Goal: Find specific page/section: Find specific page/section

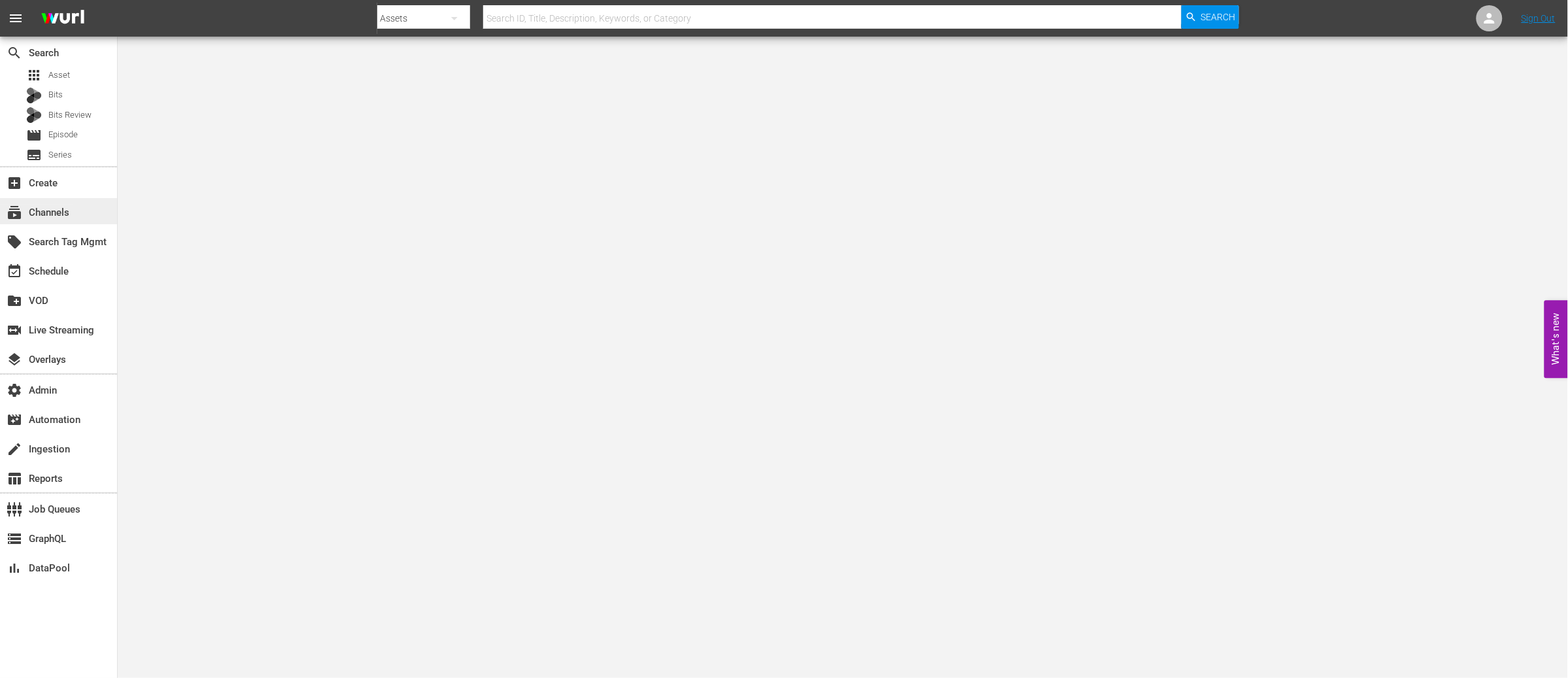
click at [52, 206] on div "subscriptions Channels" at bounding box center [36, 211] width 73 height 12
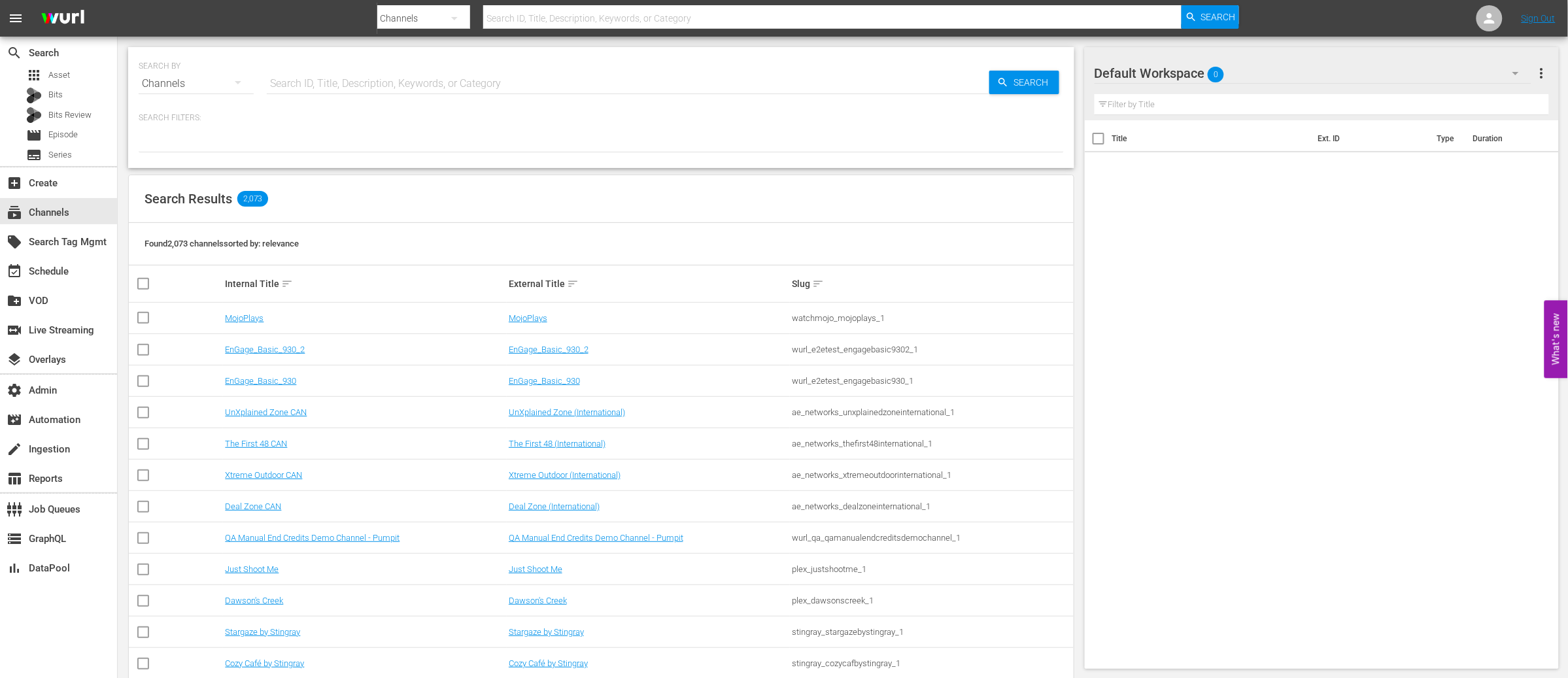
click at [364, 80] on input "text" at bounding box center [628, 83] width 723 height 32
type input "fifa"
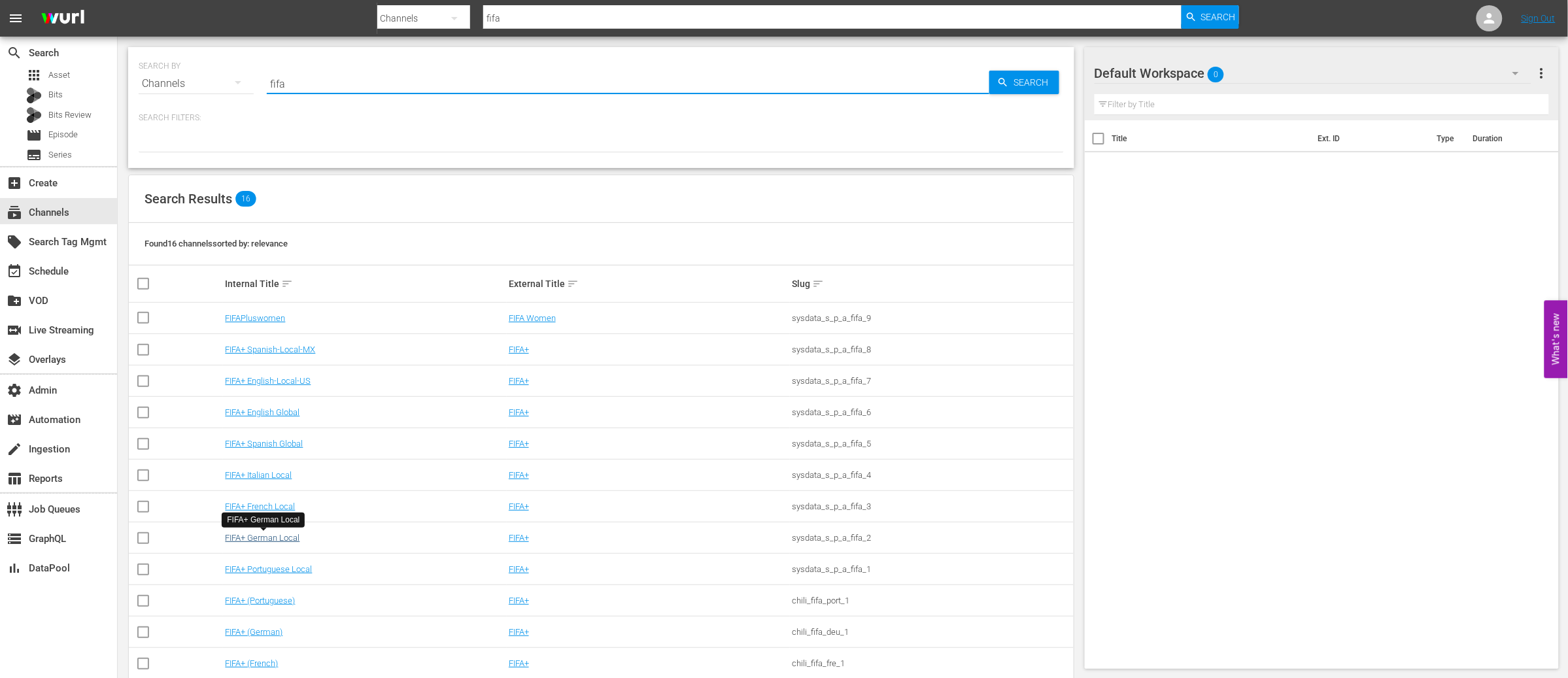
type input "fifa"
click at [270, 536] on link "FIFA+ German Local" at bounding box center [262, 537] width 74 height 10
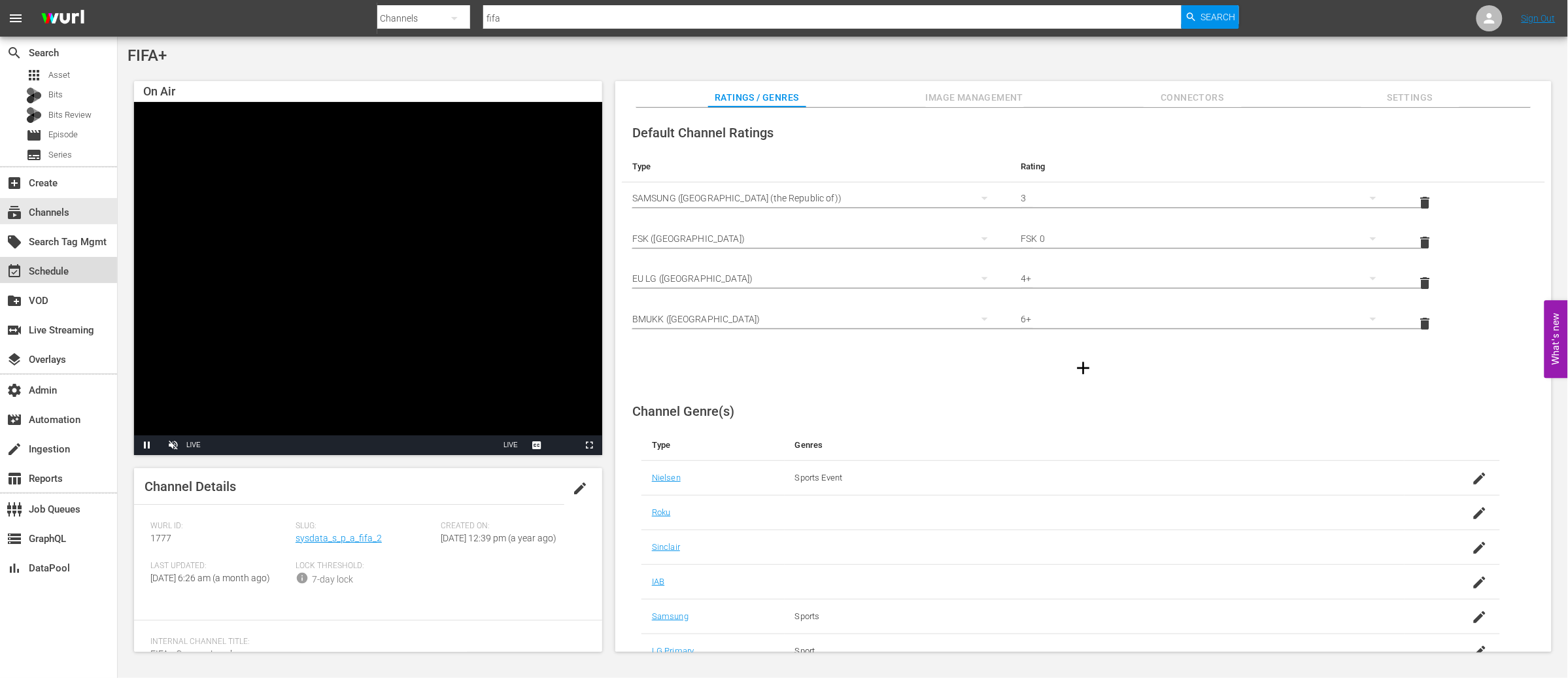
click at [55, 271] on div "event_available Schedule" at bounding box center [36, 270] width 73 height 12
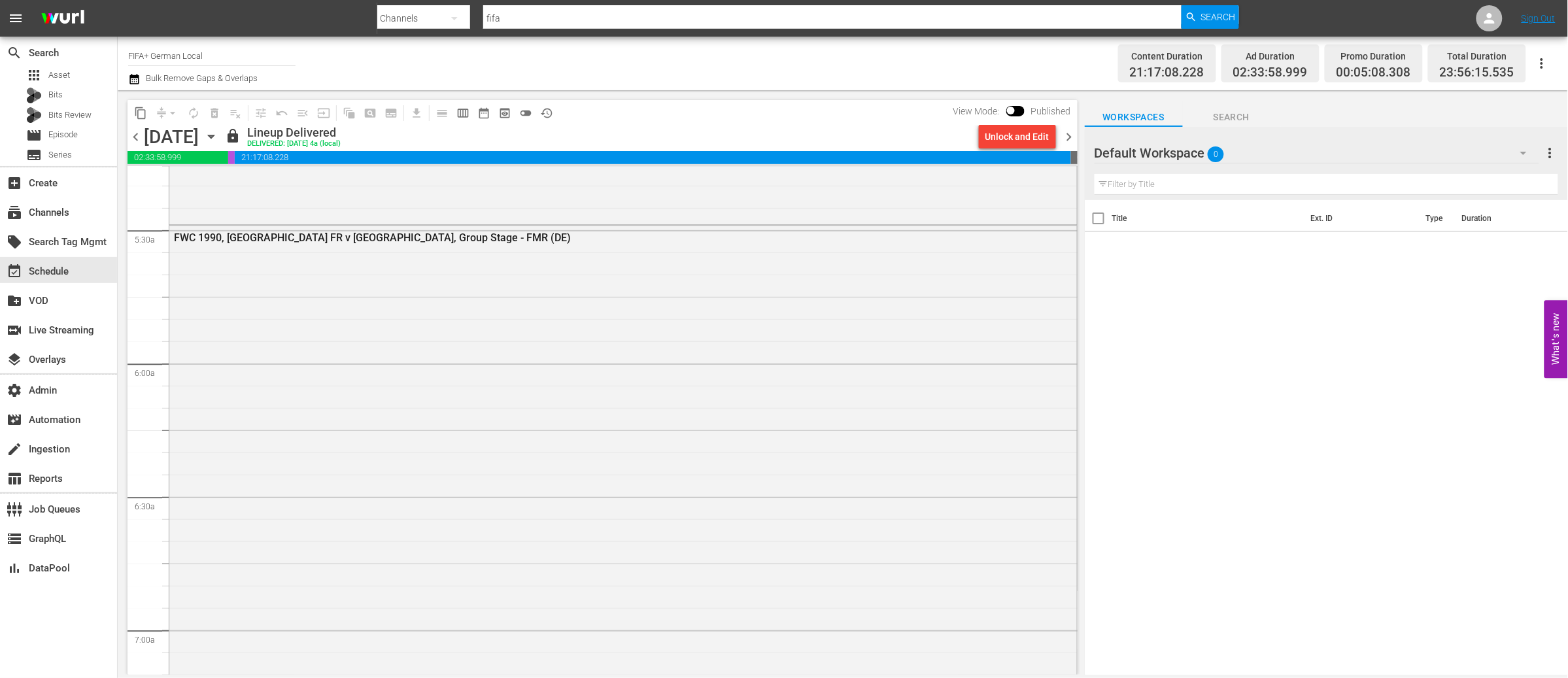
scroll to position [1439, 0]
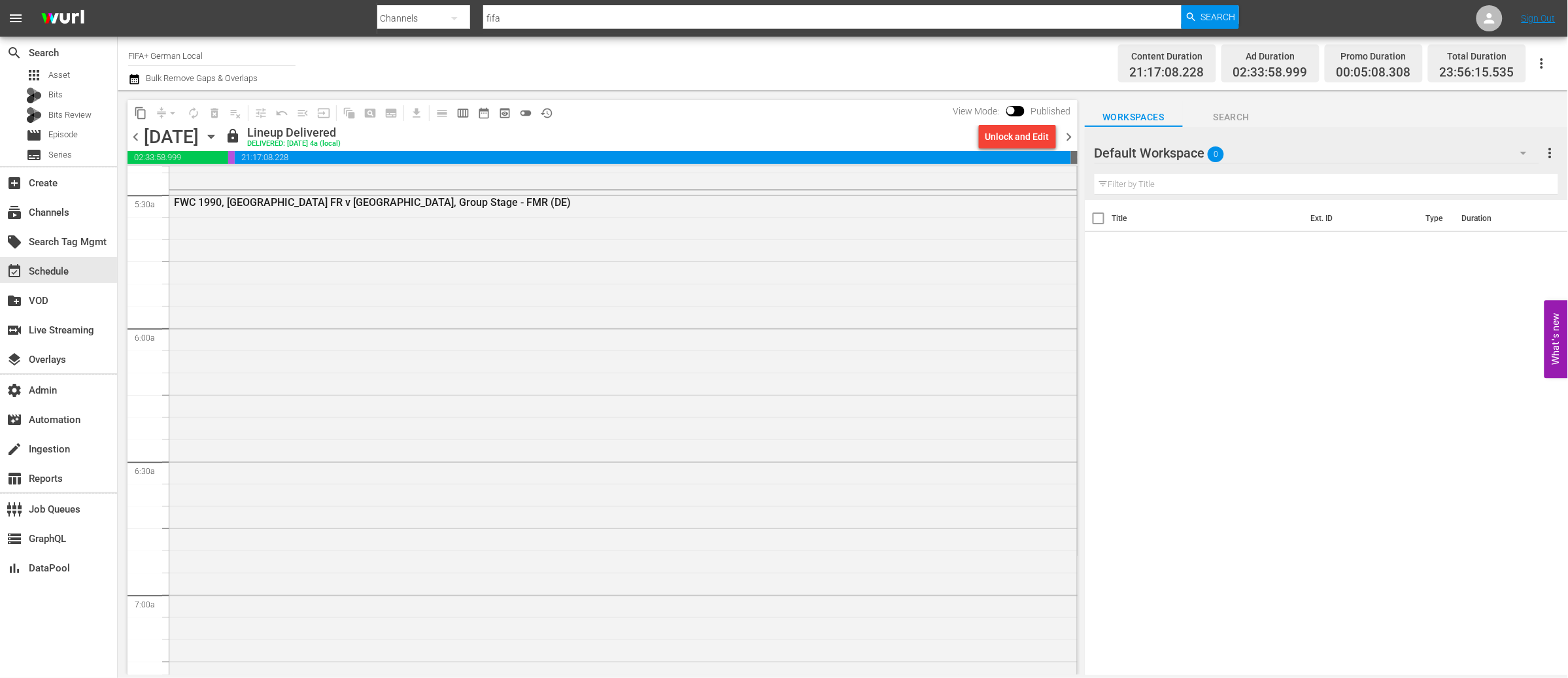
click at [909, 68] on div "Content Duration 21:17:08.228 Ad Duration 02:33:58.999 Promo Duration 00:05:08.…" at bounding box center [1233, 63] width 650 height 47
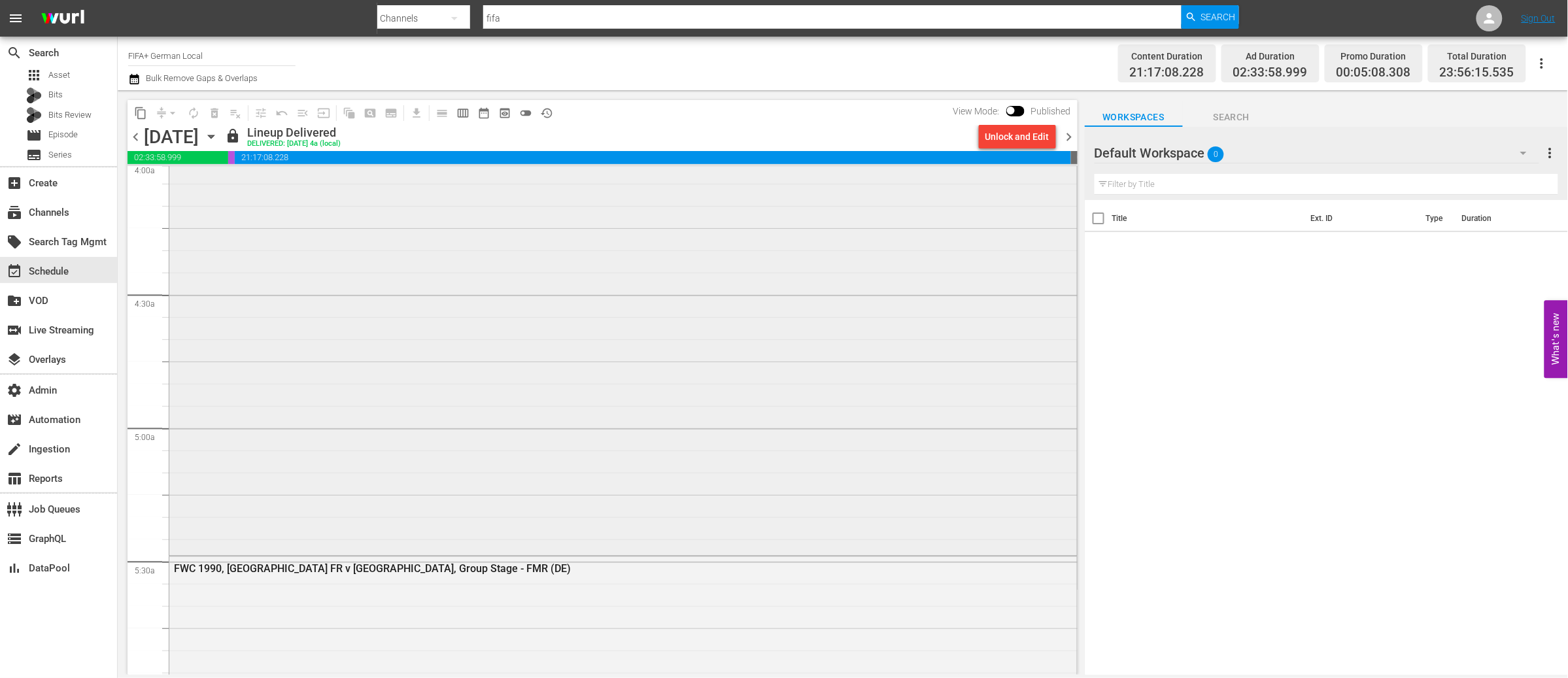
scroll to position [1070, 0]
click at [568, 360] on div "FWC 2010, [GEOGRAPHIC_DATA] v [GEOGRAPHIC_DATA], Semi-Finals - FMR (DE)" at bounding box center [623, 312] width 908 height 489
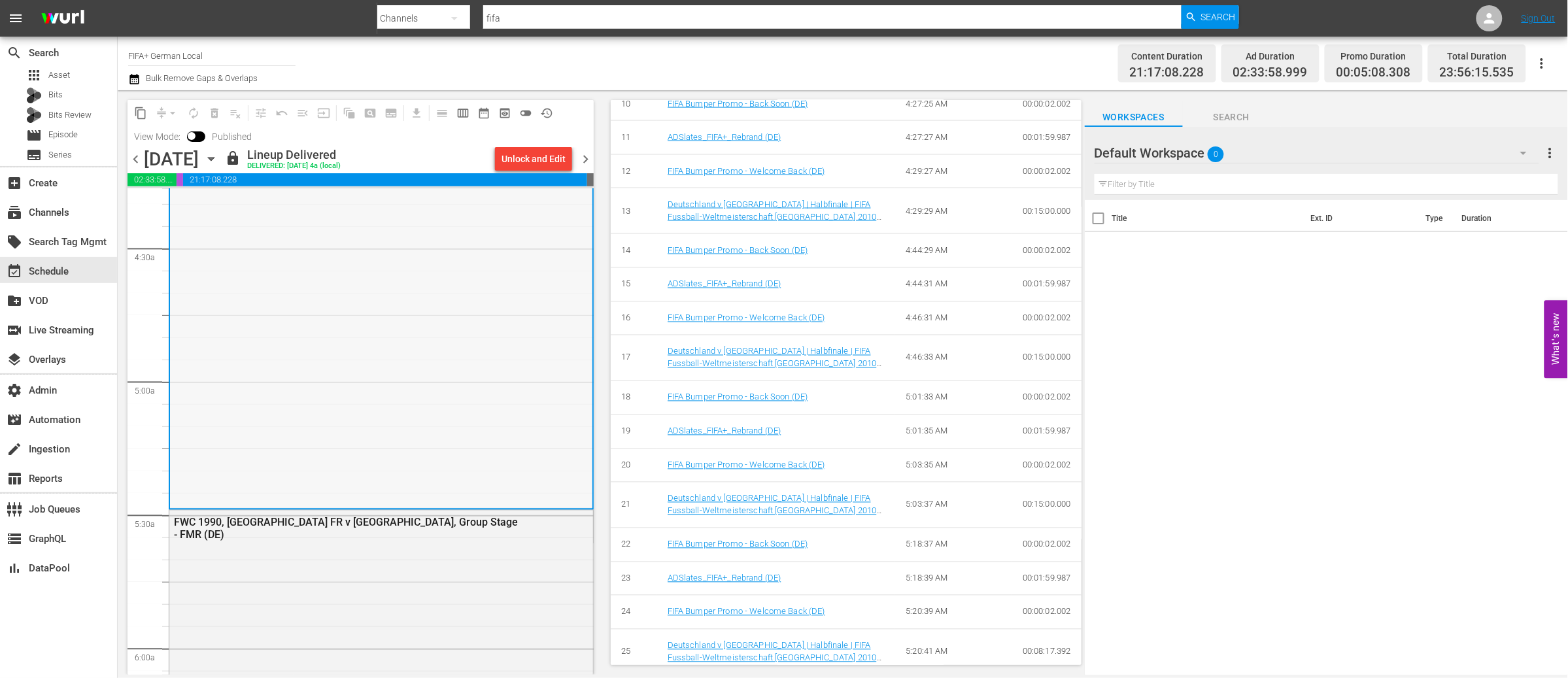
scroll to position [1195, 0]
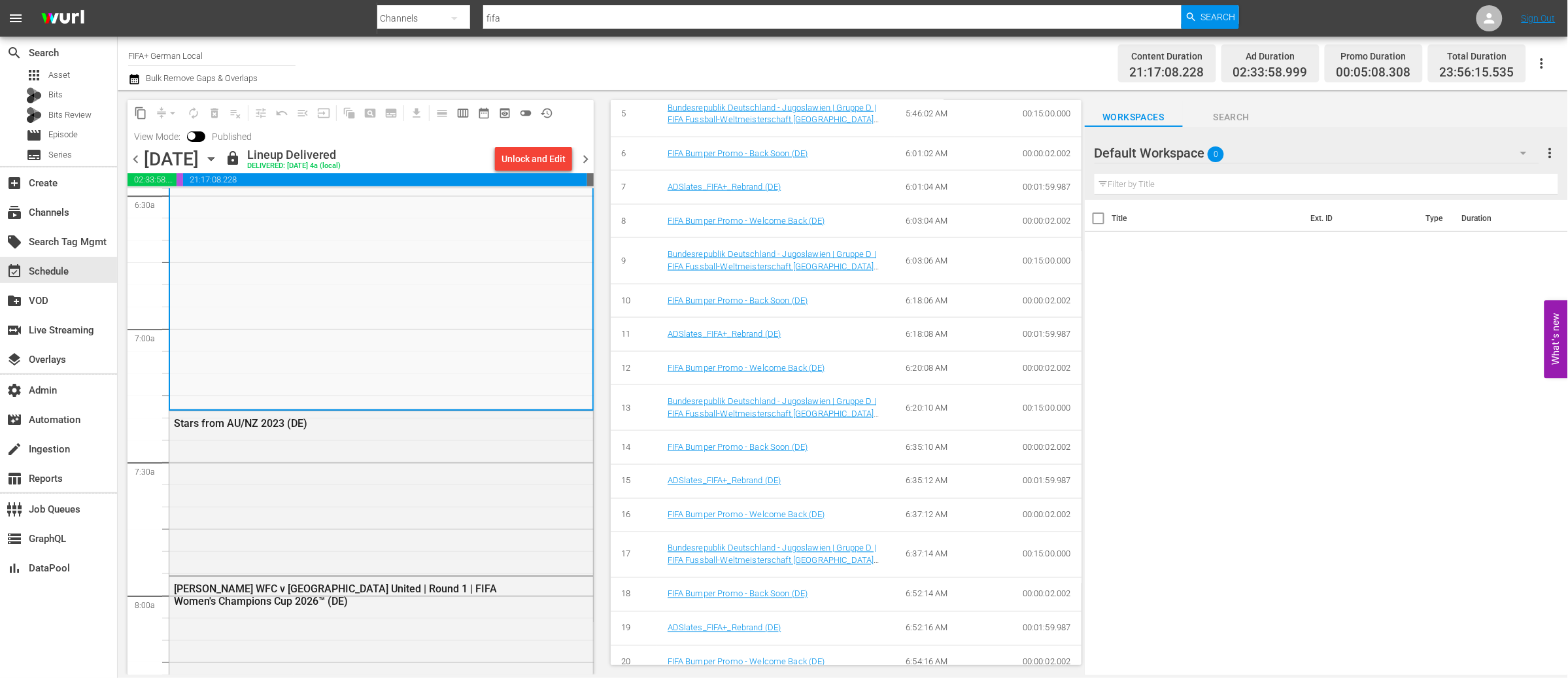
scroll to position [891, 0]
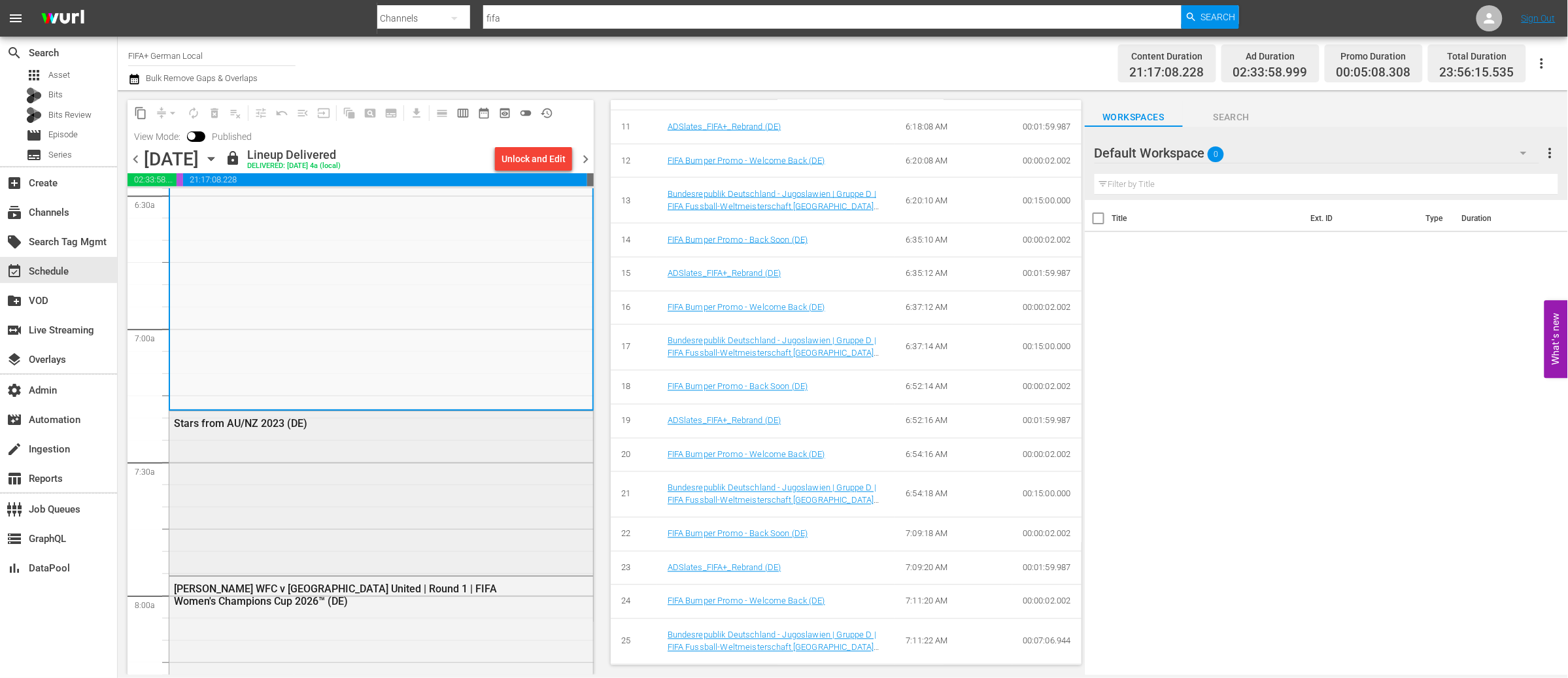
click at [329, 464] on div "Stars from AU/NZ 2023 (DE)" at bounding box center [381, 492] width 424 height 161
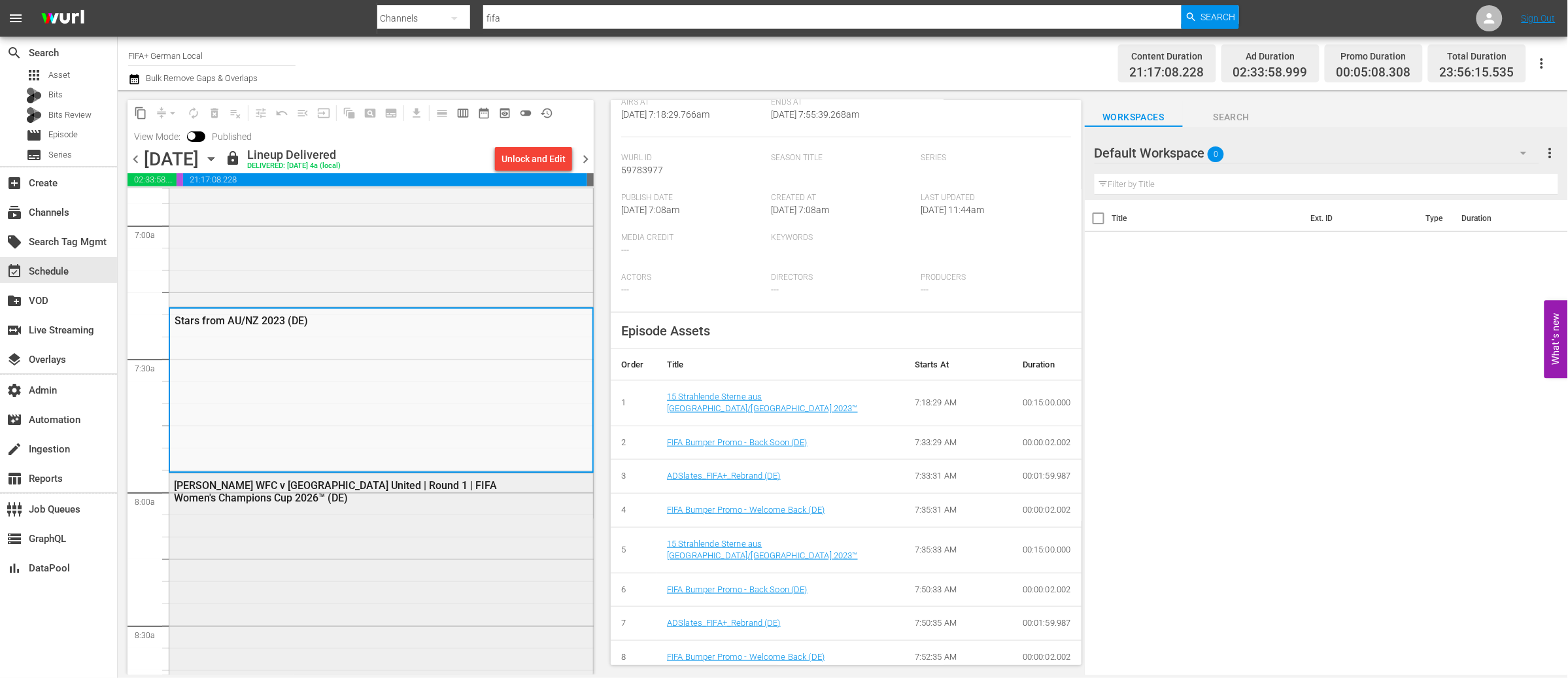
scroll to position [1861, 0]
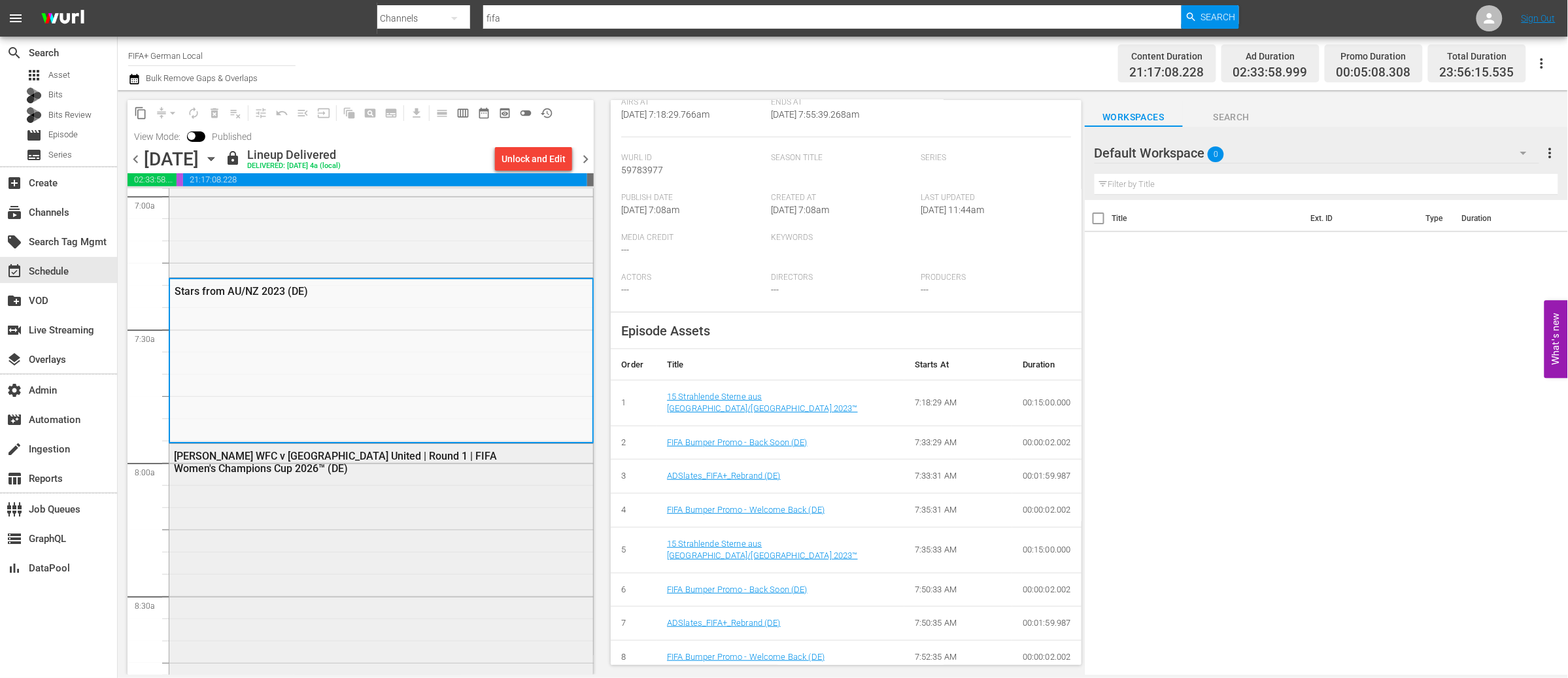
click at [424, 520] on div "[PERSON_NAME] WFC v [GEOGRAPHIC_DATA] United | Round 1 | FIFA Women's Champions…" at bounding box center [381, 680] width 424 height 472
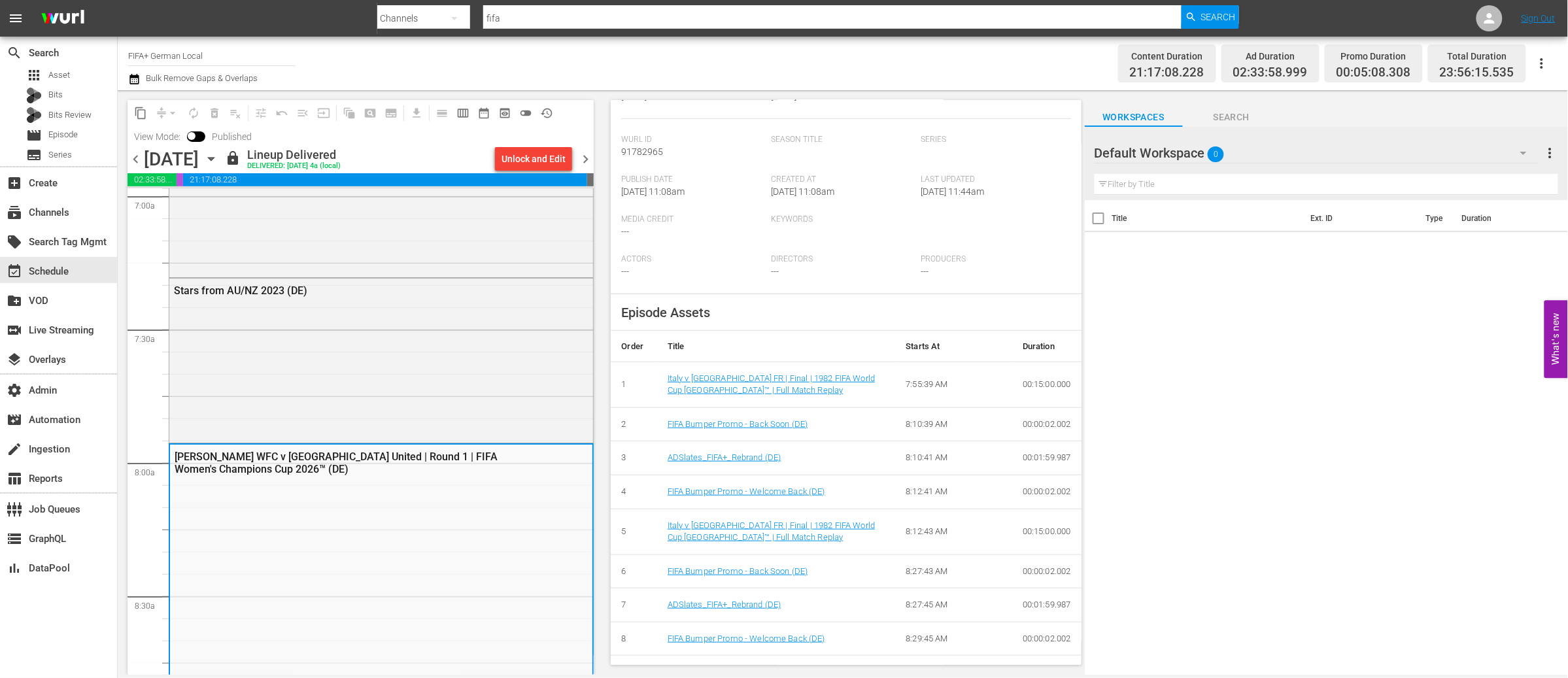
scroll to position [292, 0]
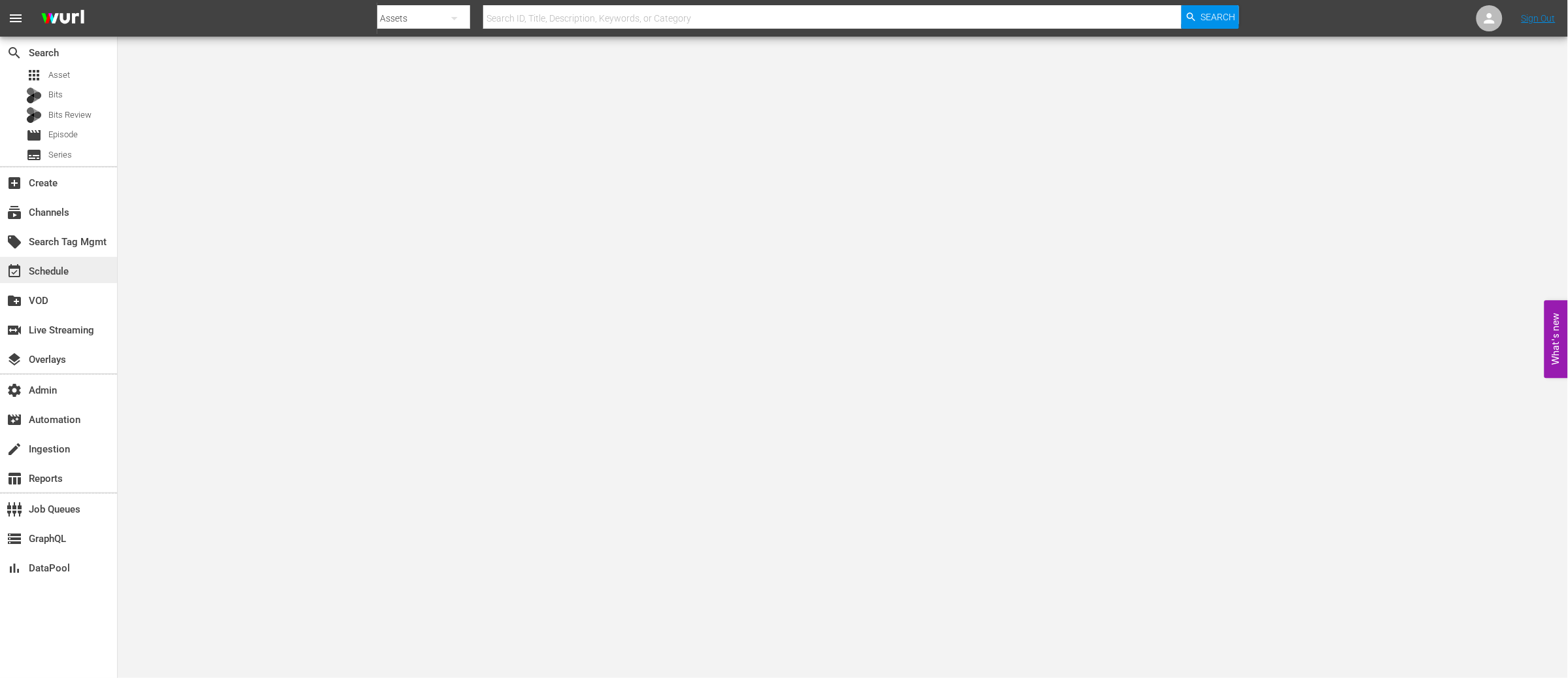
click at [67, 271] on div "event_available Schedule" at bounding box center [36, 270] width 73 height 12
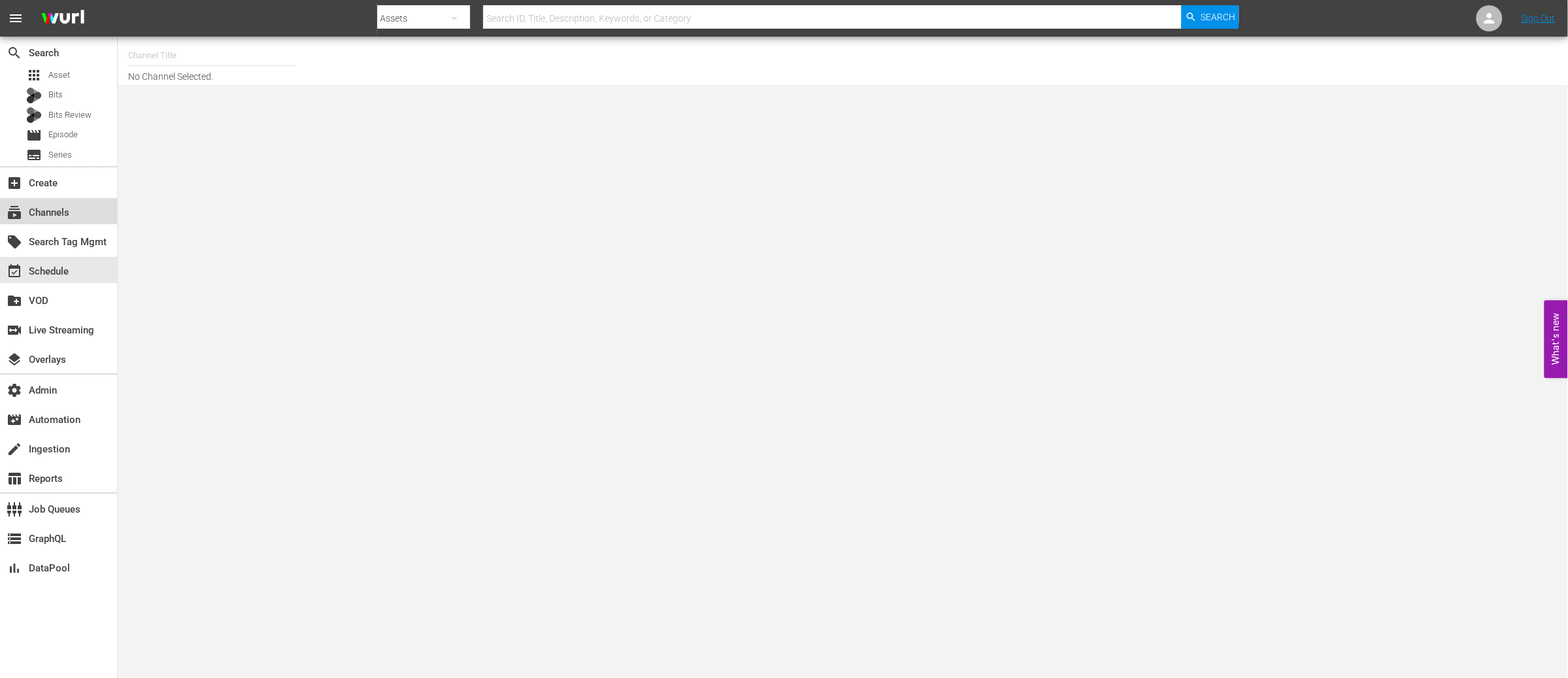
click at [49, 205] on div "subscriptions Channels" at bounding box center [36, 211] width 73 height 12
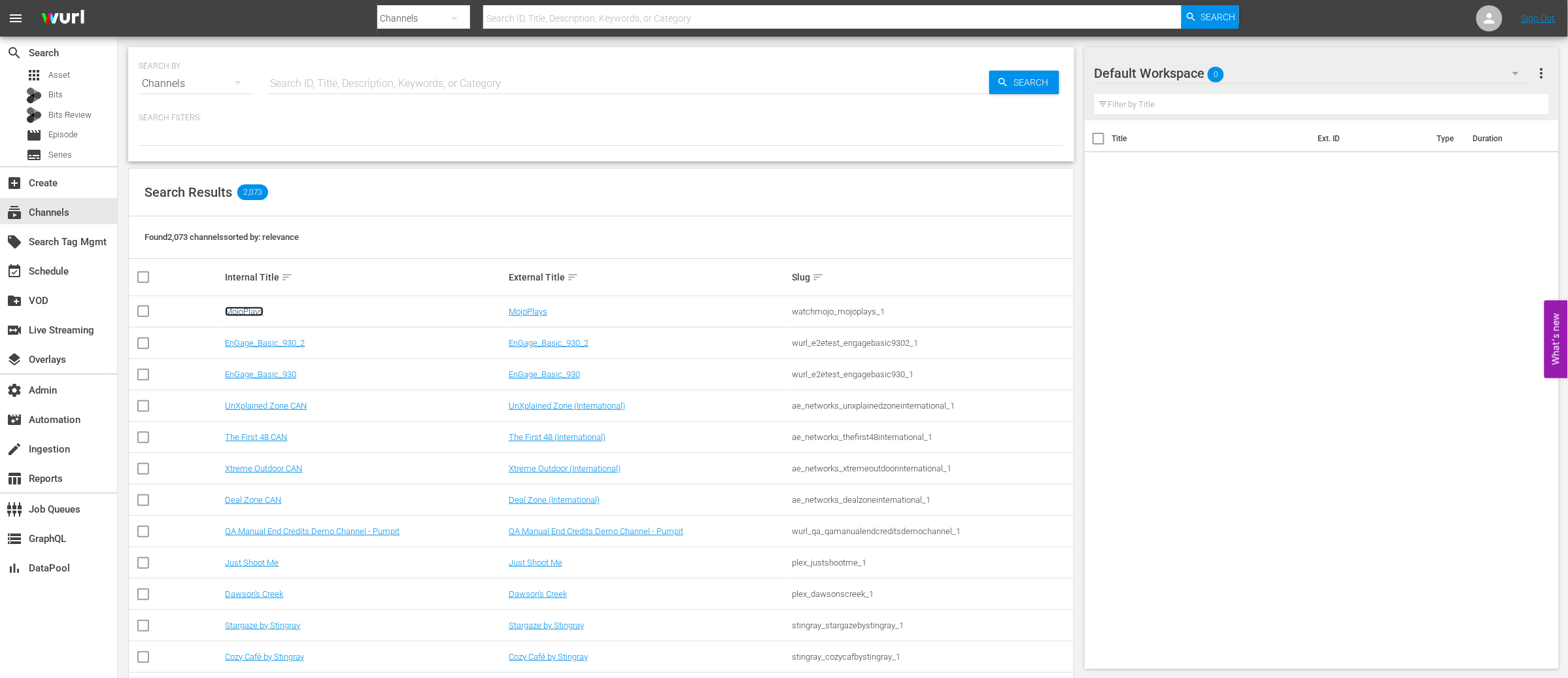
click at [253, 311] on link "MojoPlays" at bounding box center [244, 311] width 38 height 10
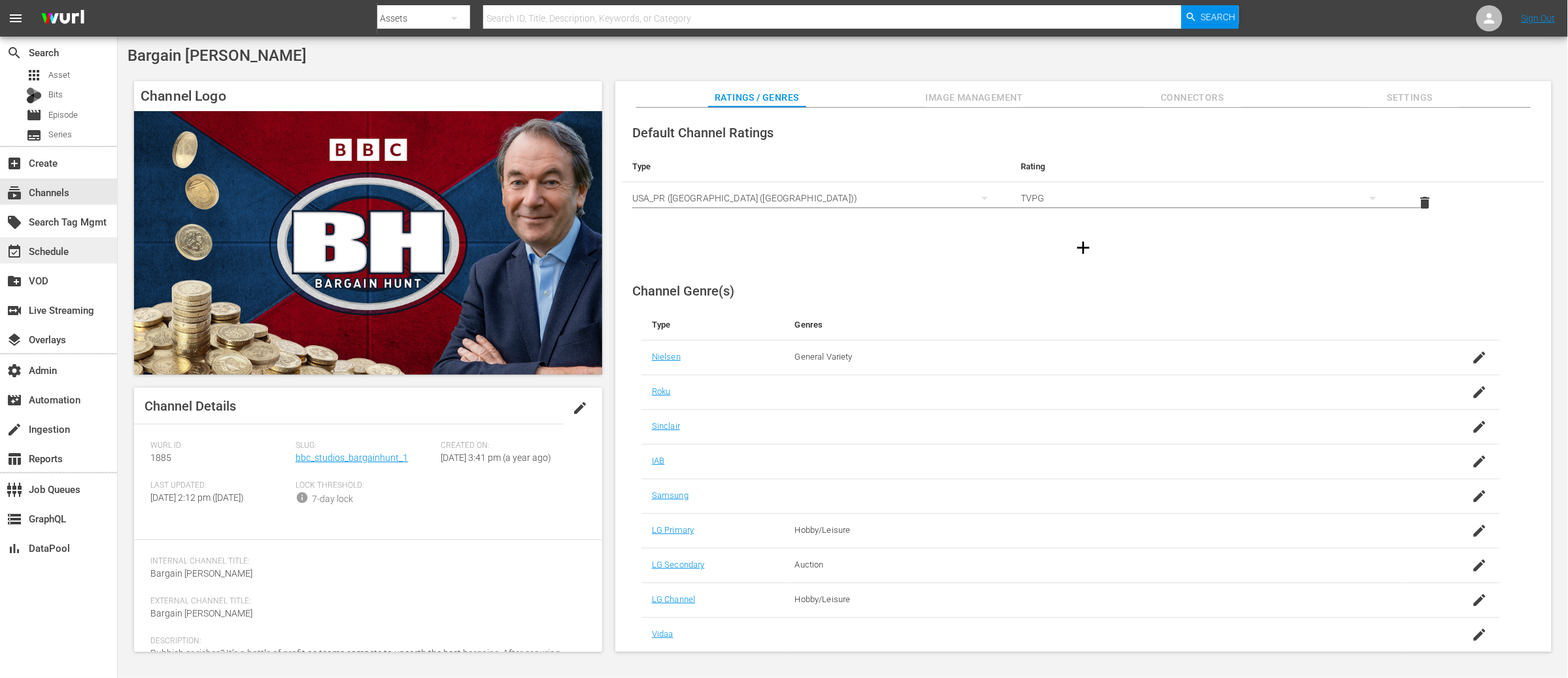
click at [66, 253] on div "event_available Schedule" at bounding box center [36, 249] width 73 height 12
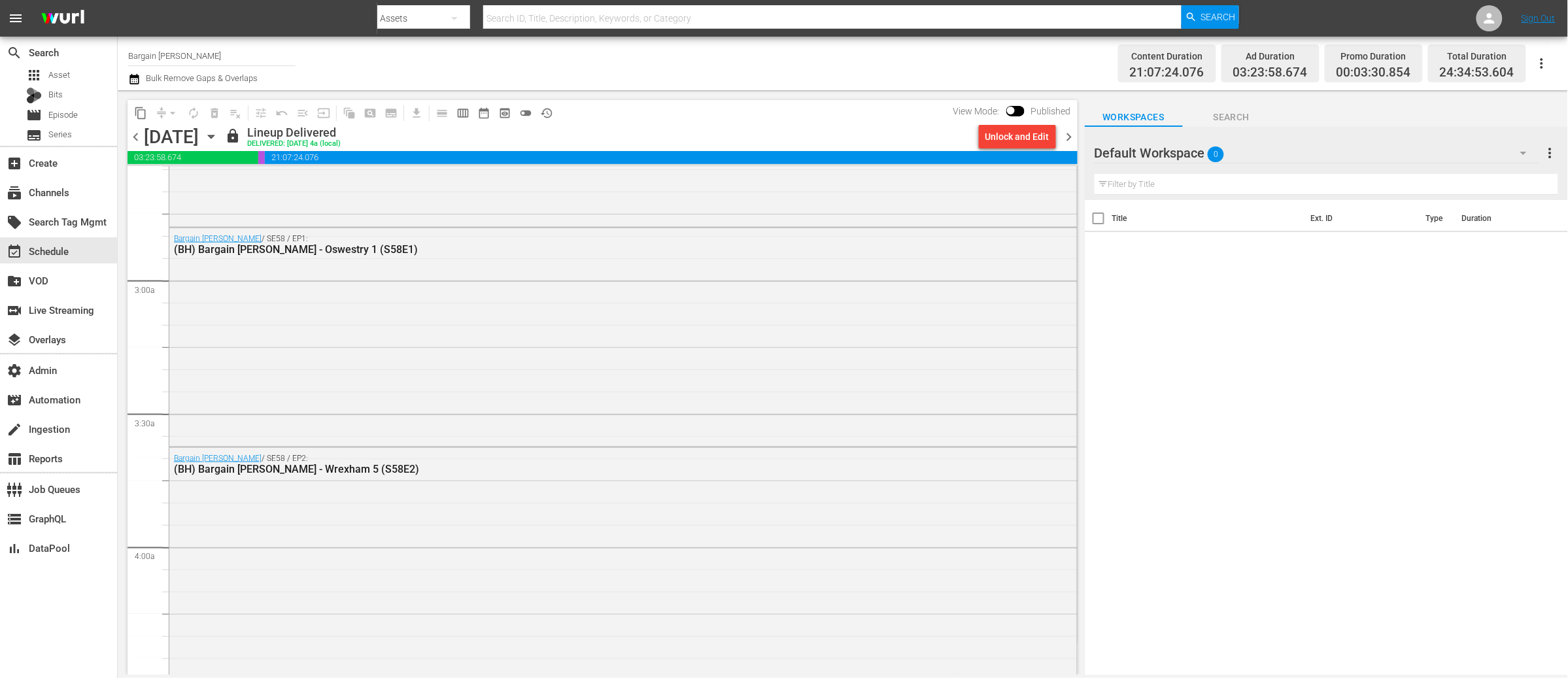
scroll to position [819, 0]
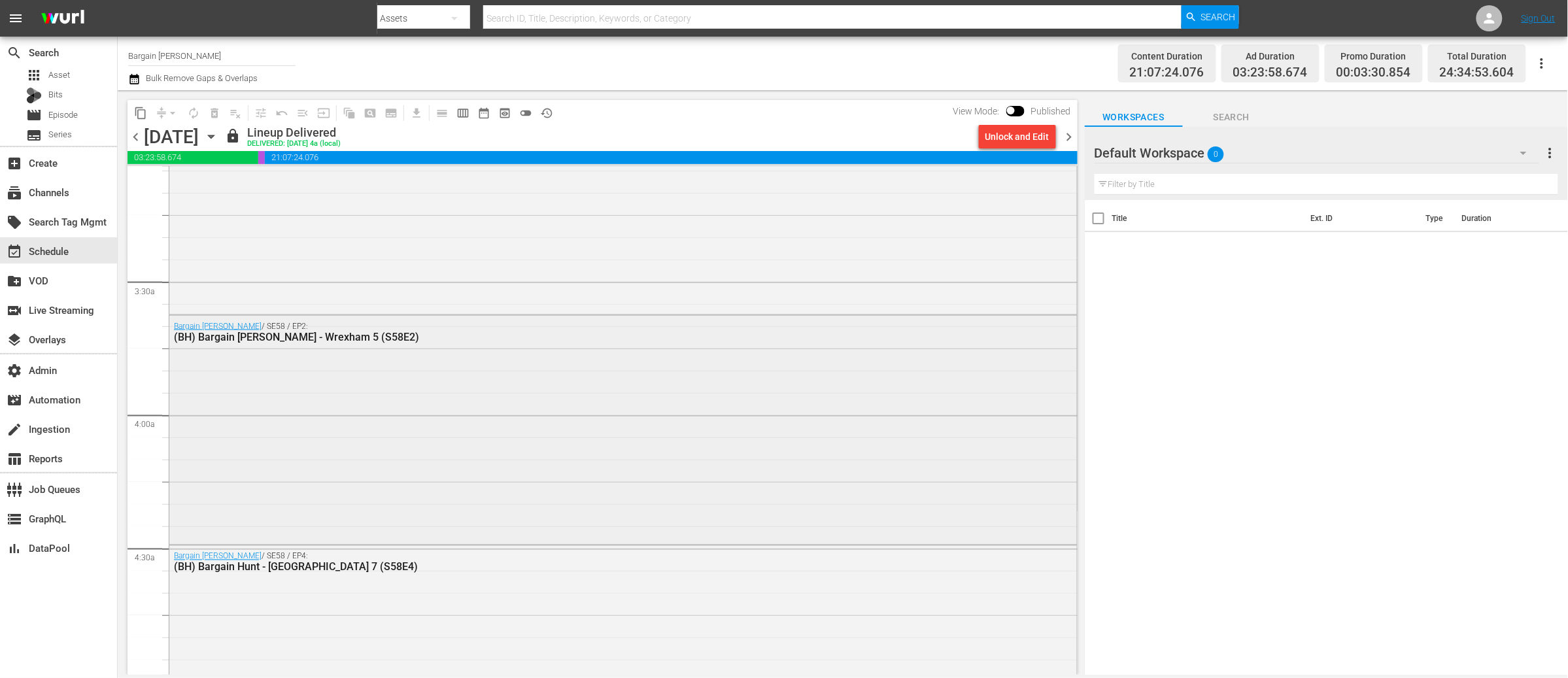
click at [511, 433] on div "Bargain Hunt / SE58 / EP2: (BH) Bargain Hunt - Wrexham 5 (S58E2)" at bounding box center [623, 429] width 908 height 226
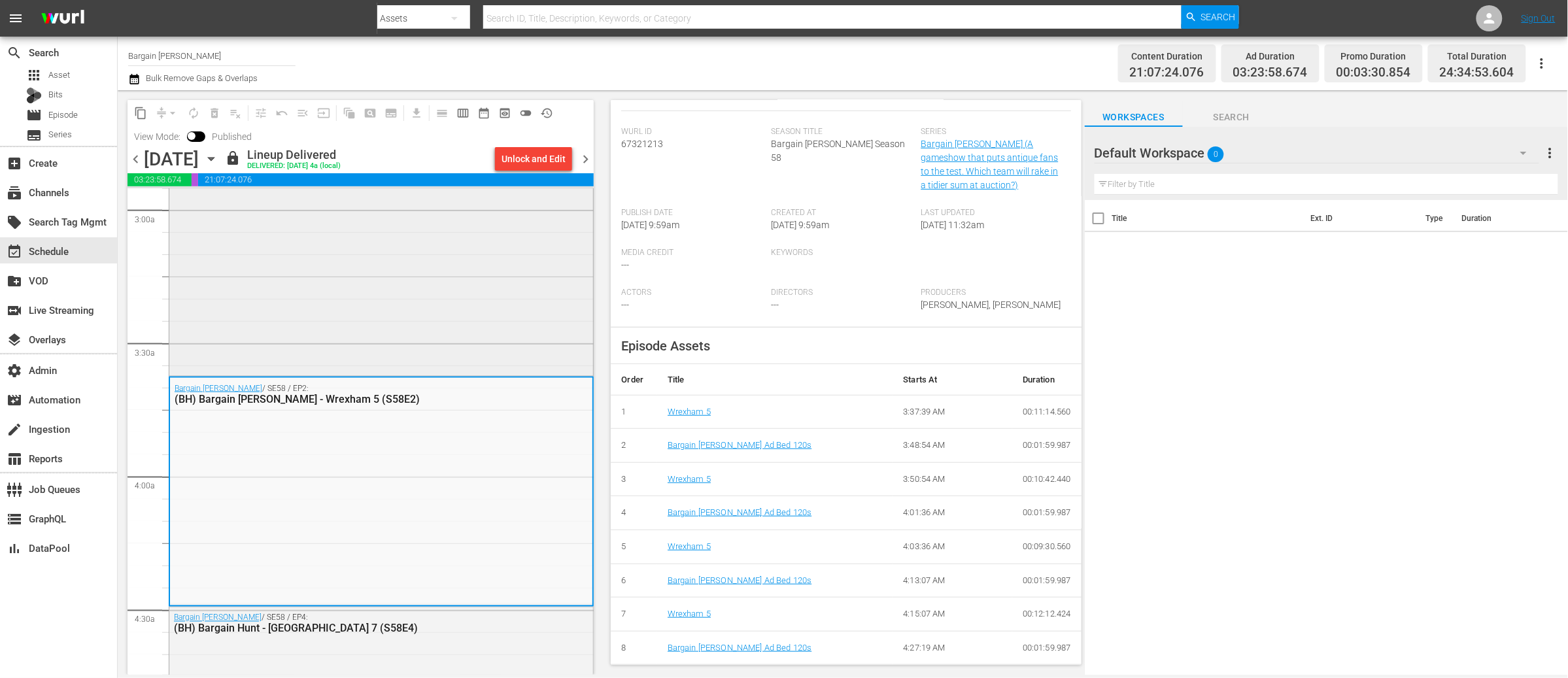
scroll to position [765, 0]
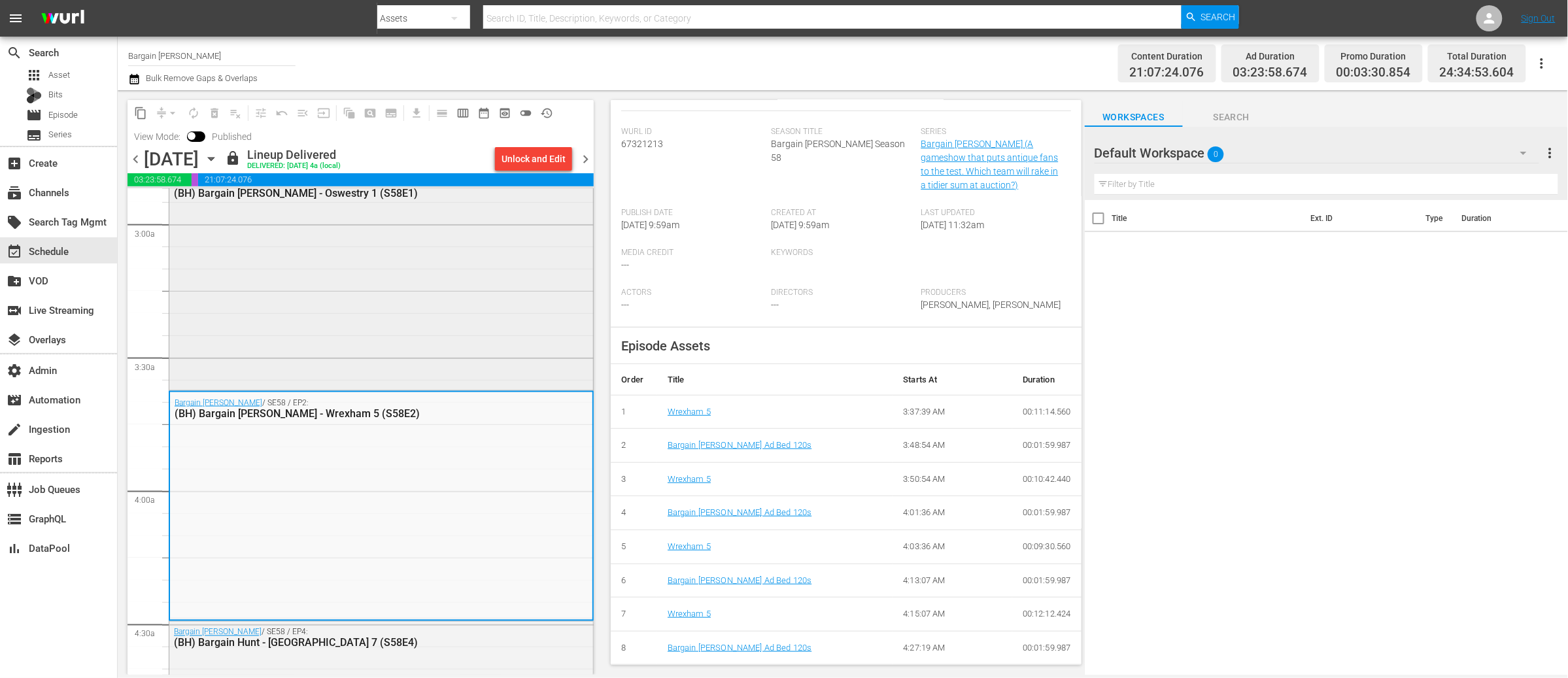
click at [423, 346] on div "Bargain Hunt / SE58 / EP1: (BH) Bargain Hunt - Oswestry 1 (S58E1)" at bounding box center [381, 279] width 424 height 216
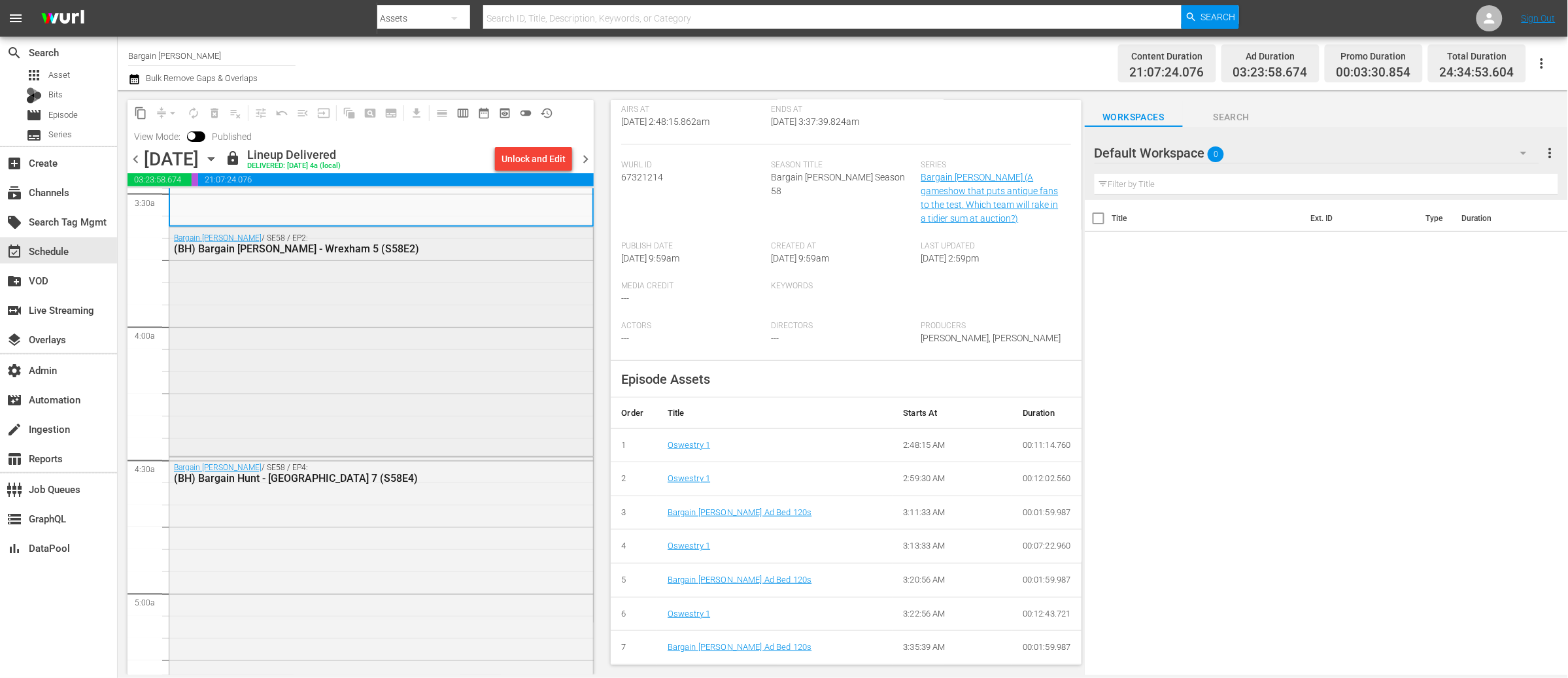
scroll to position [1033, 0]
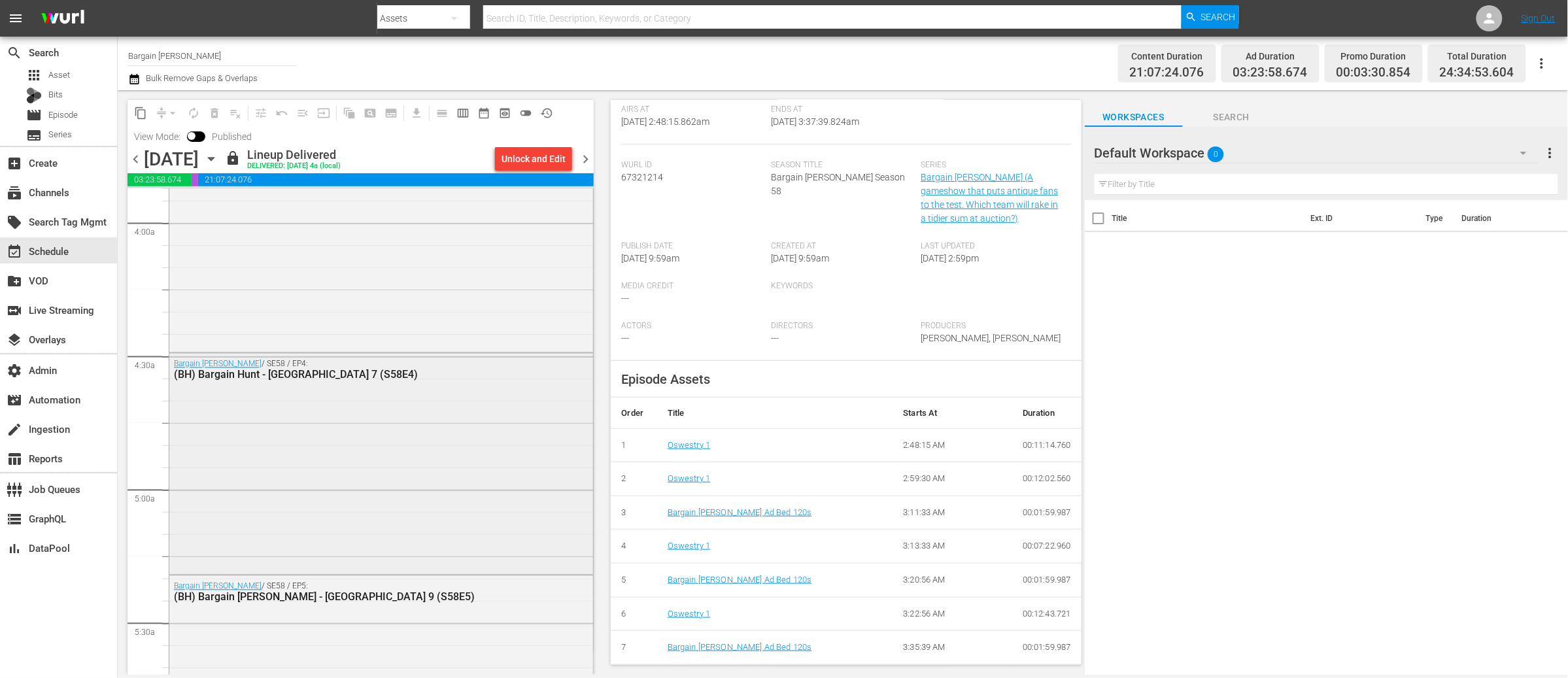
click at [375, 500] on div "Bargain Hunt / SE58 / EP4: (BH) Bargain Hunt - Cheshire 7 (S58E4)" at bounding box center [381, 463] width 424 height 219
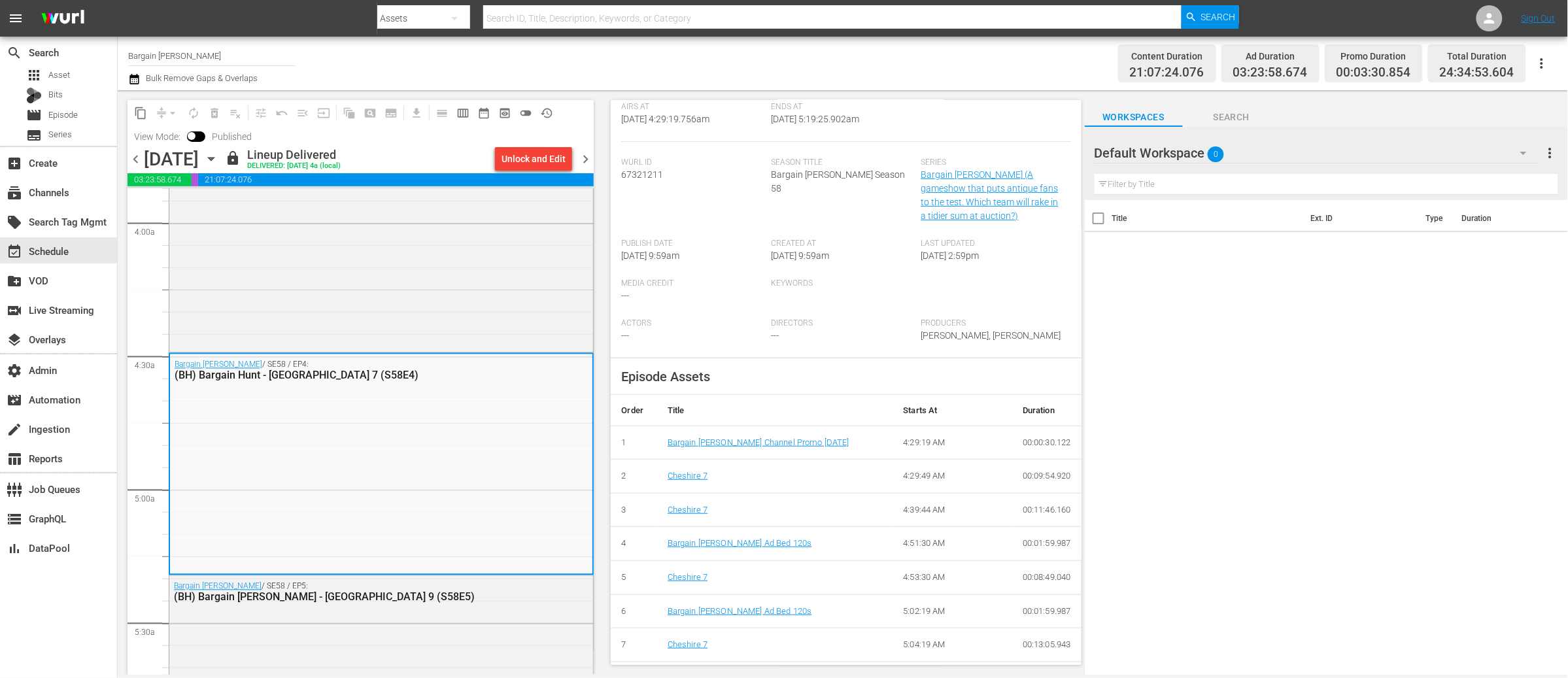
scroll to position [237, 0]
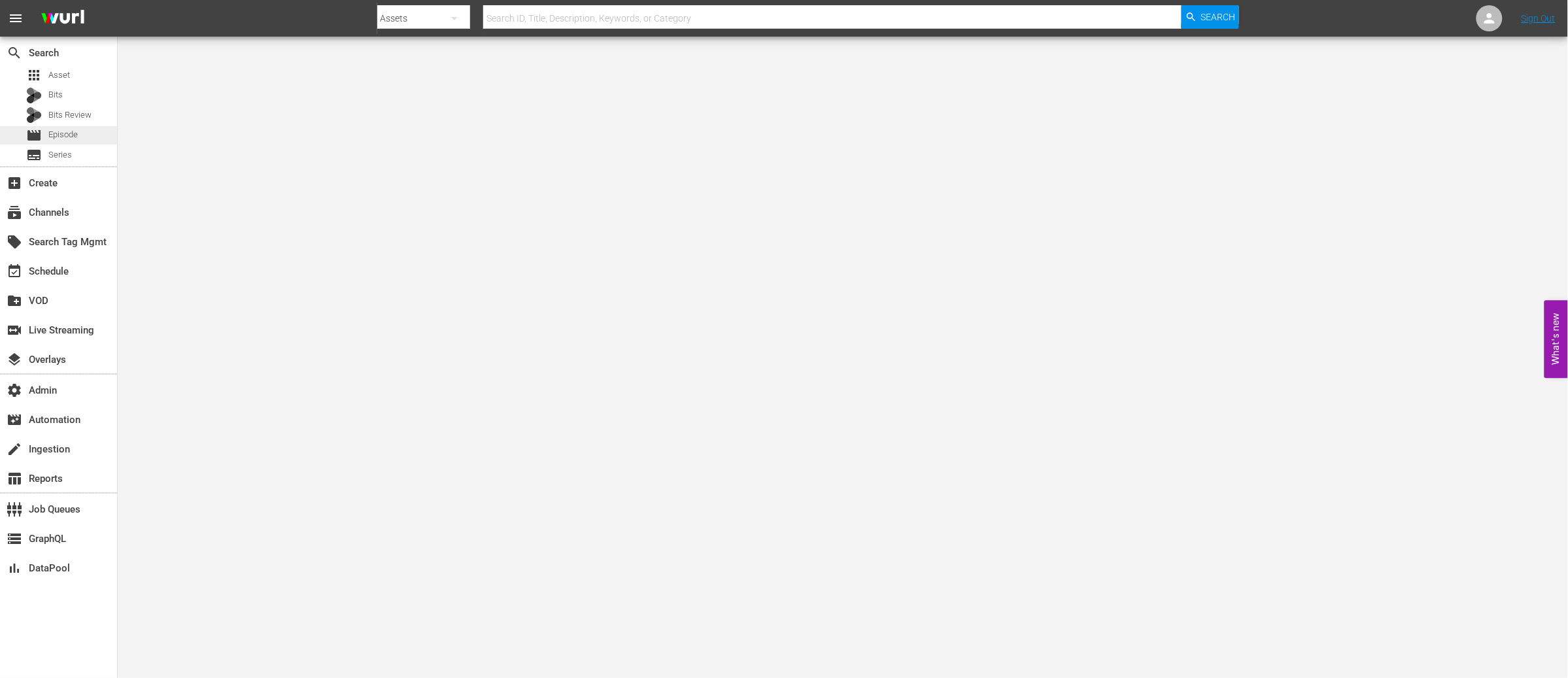
click at [77, 130] on span "Episode" at bounding box center [63, 135] width 29 height 13
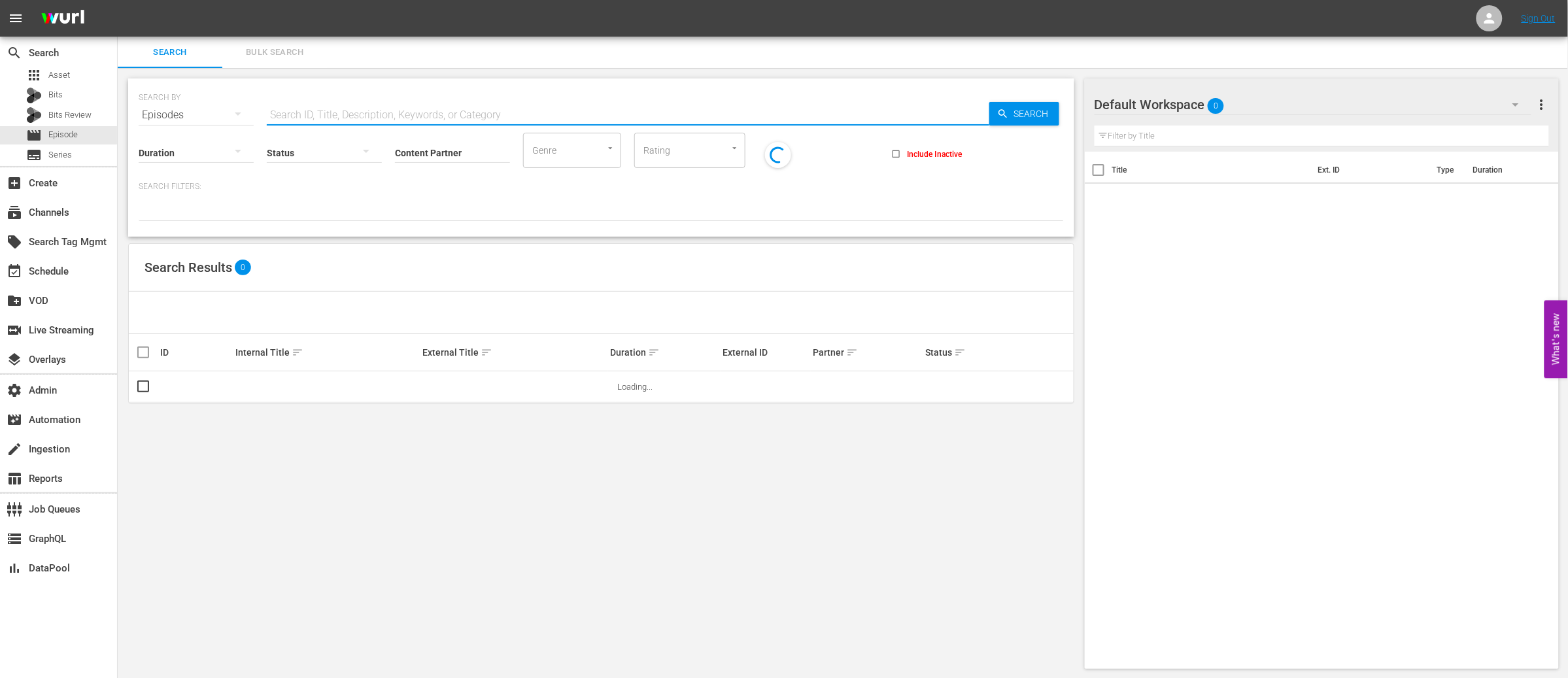
click at [339, 108] on input "text" at bounding box center [628, 115] width 723 height 32
paste input "82000313"
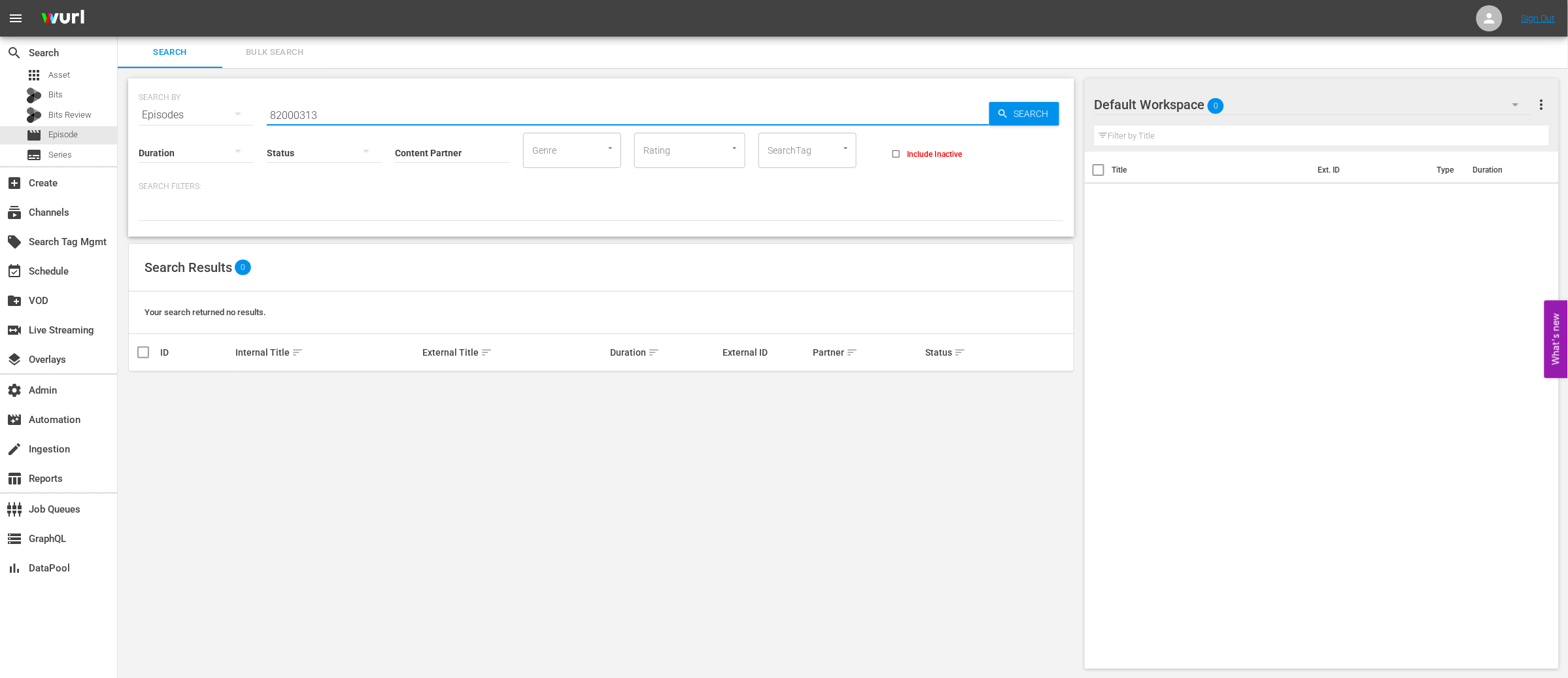
type input "82000313"
